Goal: Information Seeking & Learning: Learn about a topic

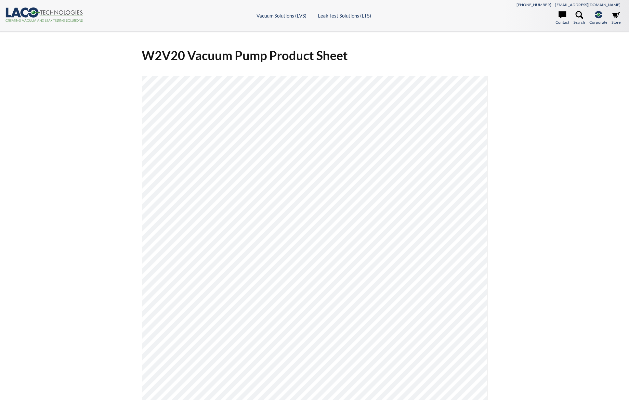
select select "Language Translate Widget"
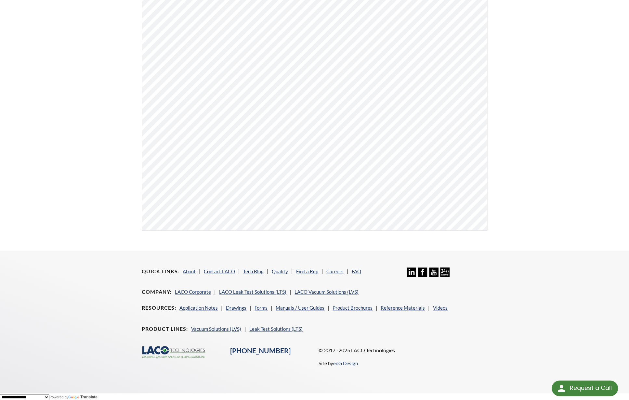
scroll to position [50, 0]
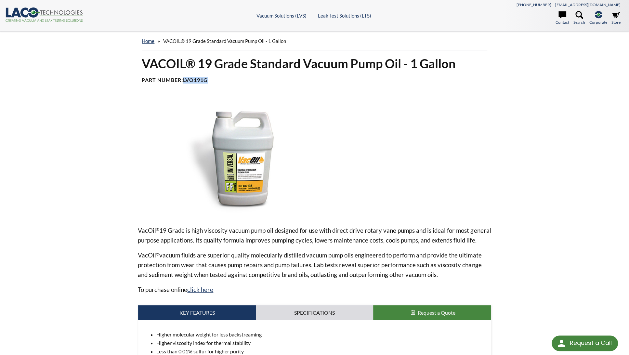
drag, startPoint x: 195, startPoint y: 81, endPoint x: 184, endPoint y: 81, distance: 11.1
click at [184, 81] on h4 "Part Number: LVO191G" at bounding box center [314, 80] width 345 height 7
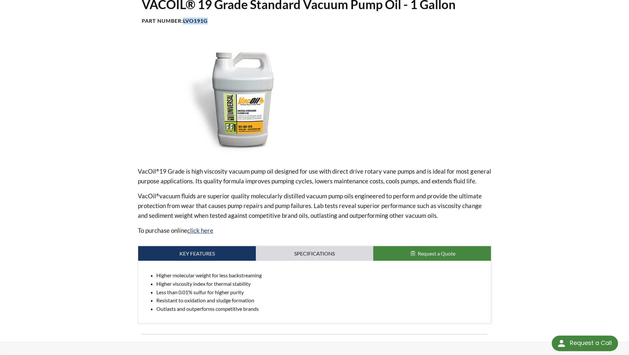
scroll to position [97, 0]
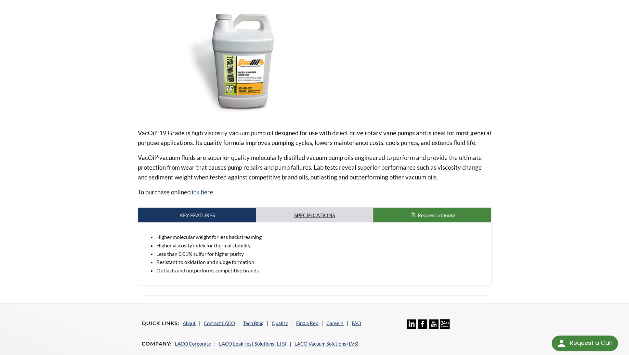
click at [291, 213] on link "Specifications" at bounding box center [315, 215] width 118 height 15
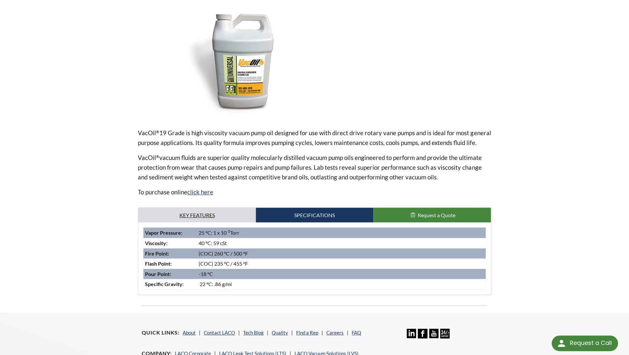
click at [214, 216] on link "Key Features" at bounding box center [197, 215] width 118 height 15
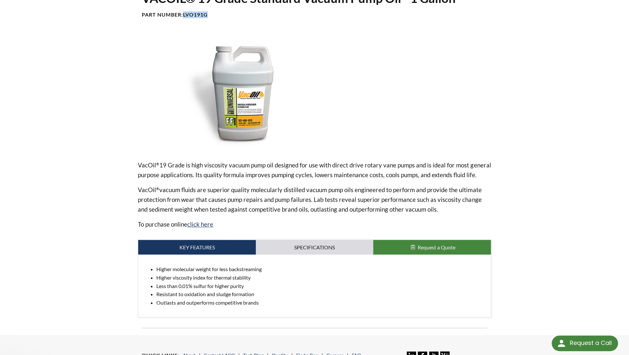
scroll to position [0, 0]
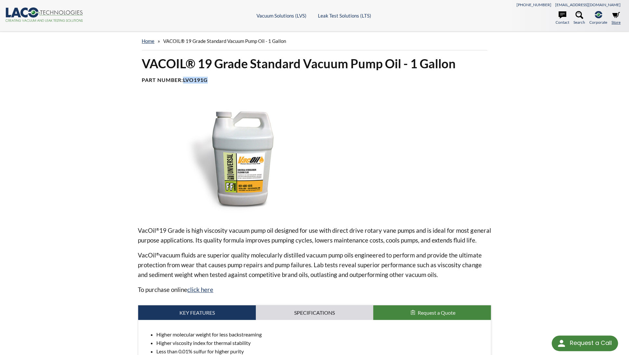
click at [614, 18] on icon at bounding box center [616, 15] width 8 height 8
